Goal: Find specific page/section: Find specific page/section

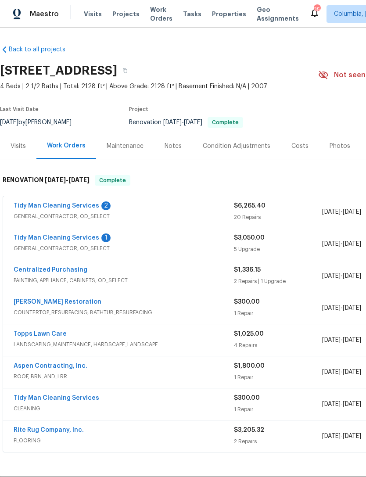
click at [28, 237] on link "Tidy Man Cleaning Services" at bounding box center [56, 238] width 85 height 6
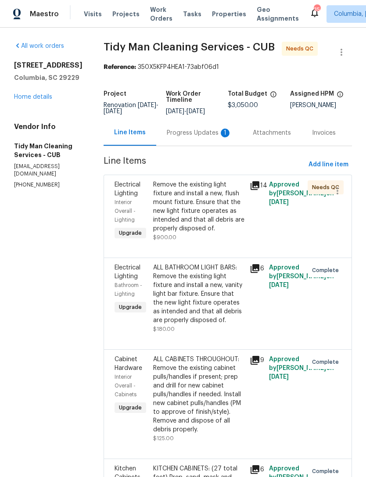
click at [190, 202] on div "Remove the existing light fixture and install a new, flush mount fixture. Ensur…" at bounding box center [198, 206] width 91 height 53
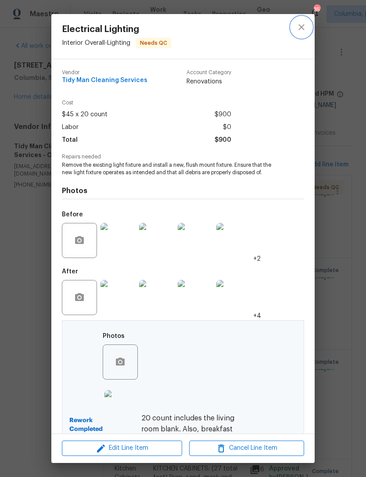
click at [298, 21] on button "close" at bounding box center [301, 27] width 21 height 21
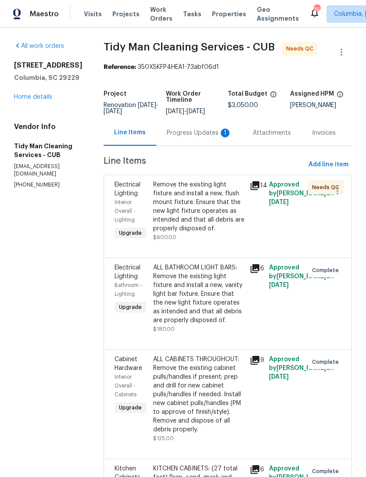
click at [22, 100] on link "Home details" at bounding box center [33, 97] width 38 height 6
